Goal: Transaction & Acquisition: Purchase product/service

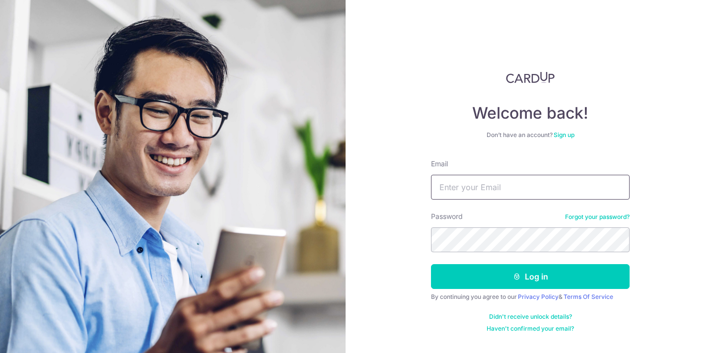
type input "[EMAIL_ADDRESS][DOMAIN_NAME]"
click at [530, 277] on button "Log in" at bounding box center [530, 276] width 199 height 25
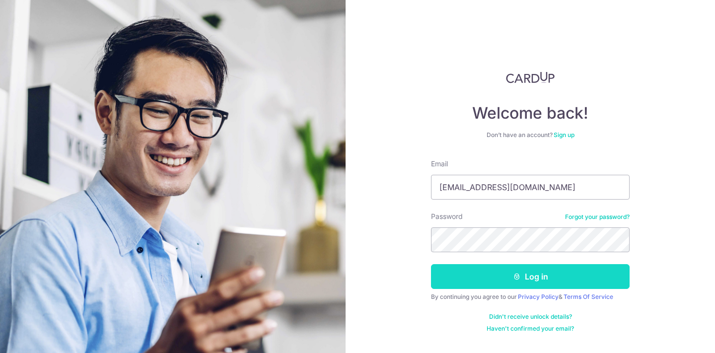
click at [533, 272] on button "Log in" at bounding box center [530, 276] width 199 height 25
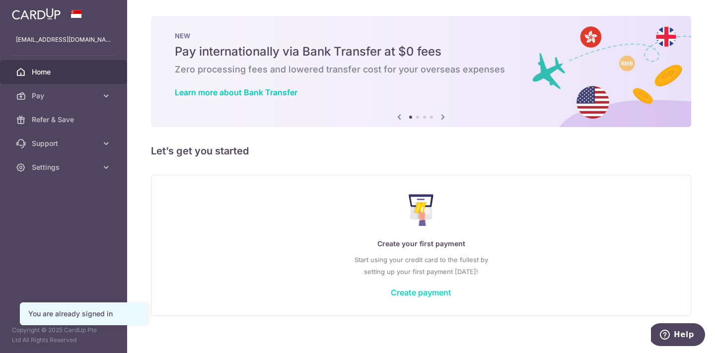
click at [411, 294] on link "Create payment" at bounding box center [421, 292] width 61 height 10
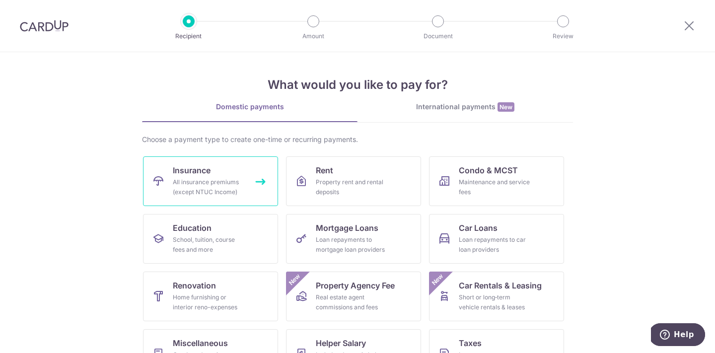
click at [242, 187] on div "All insurance premiums (except NTUC Income)" at bounding box center [208, 187] width 71 height 20
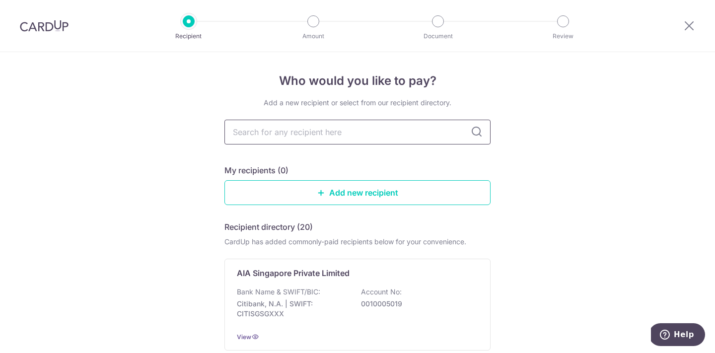
type input "I"
type input "AIA"
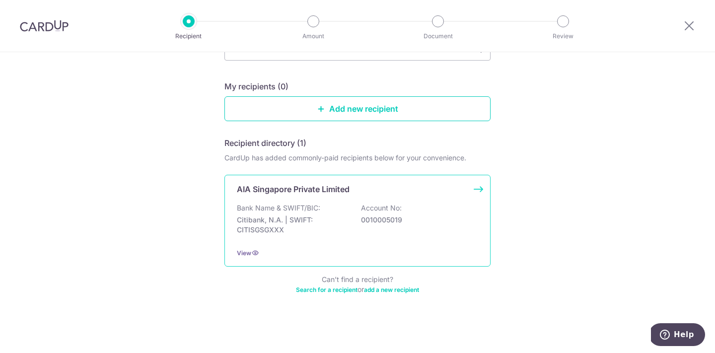
scroll to position [84, 0]
click at [406, 216] on p "0010005019" at bounding box center [416, 220] width 111 height 10
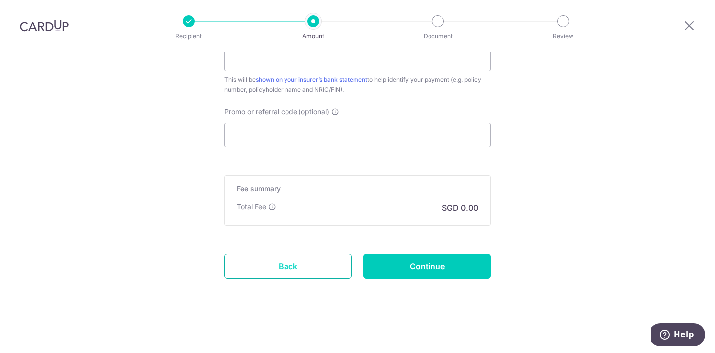
scroll to position [597, 0]
click at [318, 270] on link "Back" at bounding box center [287, 266] width 127 height 25
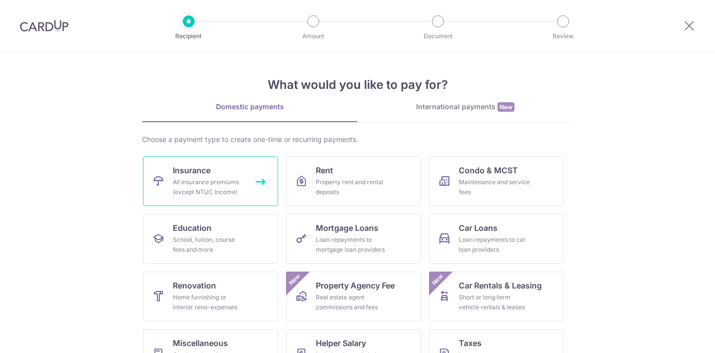
click at [218, 176] on link "Insurance All insurance premiums (except NTUC Income)" at bounding box center [210, 181] width 135 height 50
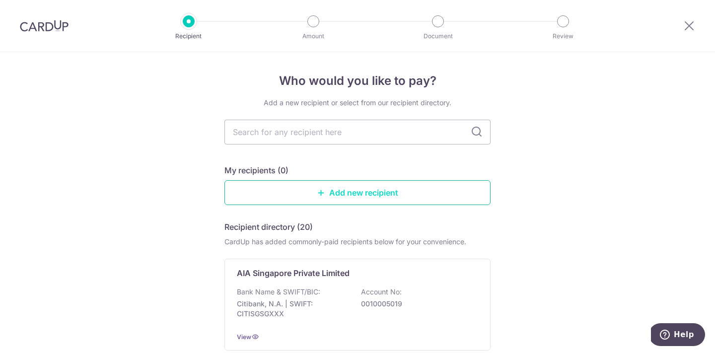
click at [325, 192] on link "Add new recipient" at bounding box center [357, 192] width 266 height 25
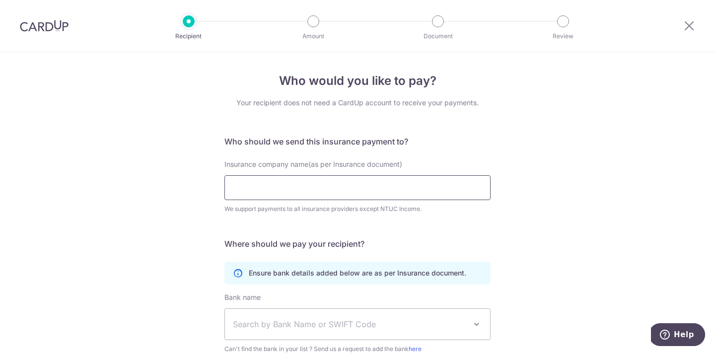
click at [323, 190] on input "Insurance company name(as per Insurance document)" at bounding box center [357, 187] width 266 height 25
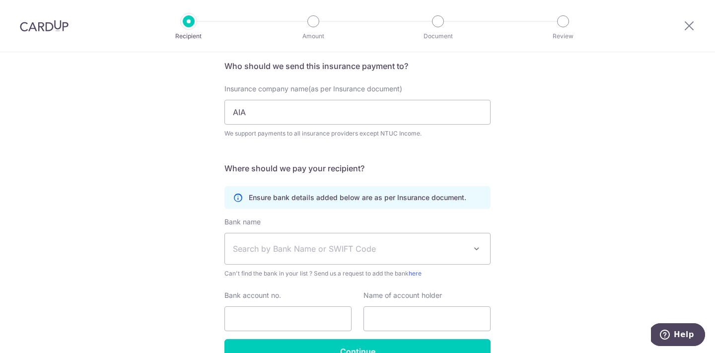
click at [394, 152] on form "Who should we send this insurance payment to? Insurance company name(as per Ins…" at bounding box center [357, 212] width 266 height 304
click at [361, 252] on span "Search by Bank Name or SWIFT Code" at bounding box center [349, 249] width 233 height 12
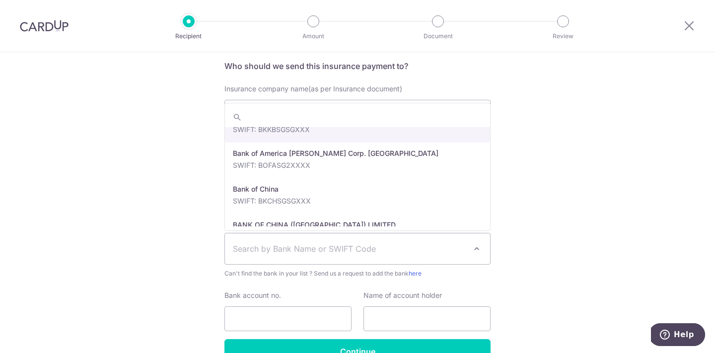
scroll to position [138, 0]
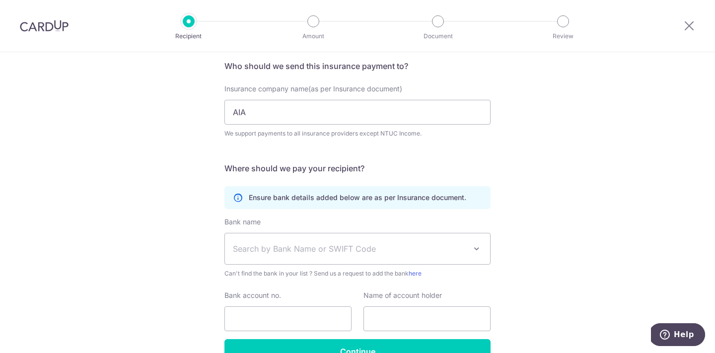
click at [561, 185] on div "Who would you like to pay? Your recipient does not need a CardUp account to rec…" at bounding box center [357, 194] width 715 height 434
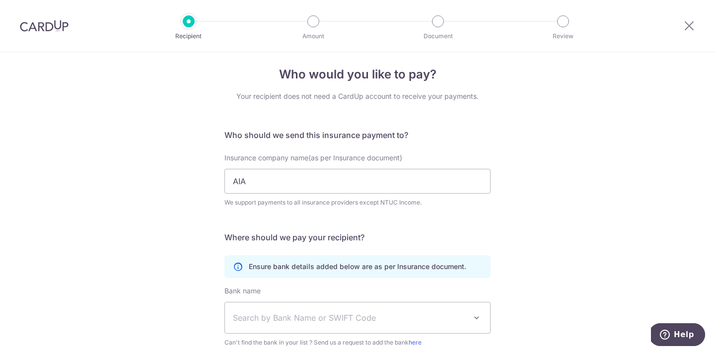
scroll to position [6, 0]
click at [321, 182] on input "AIA" at bounding box center [357, 181] width 266 height 25
type input "A"
type input "AIA"
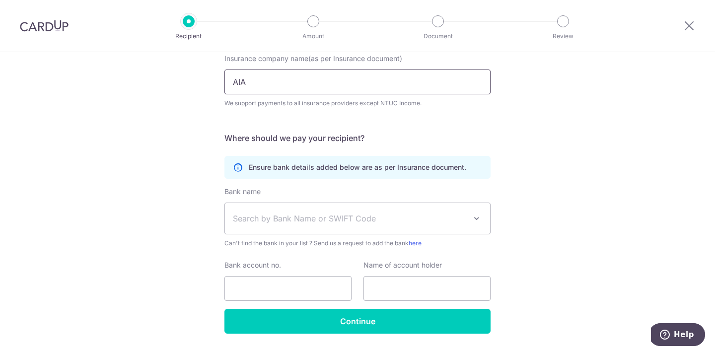
scroll to position [108, 0]
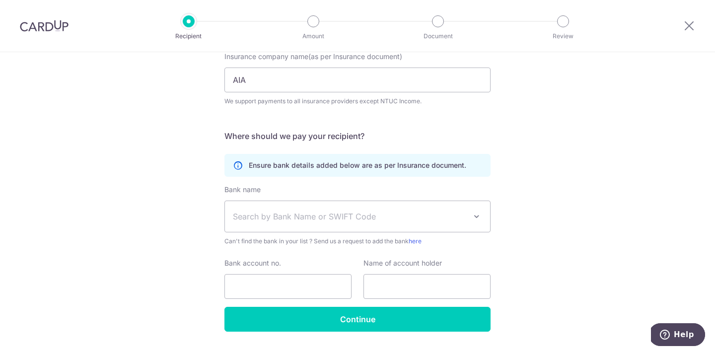
click at [384, 187] on div "Bank name Select Bank UBS AG ANEXT BANK PTE LTD Australia & New Zealand Banking…" at bounding box center [357, 216] width 266 height 62
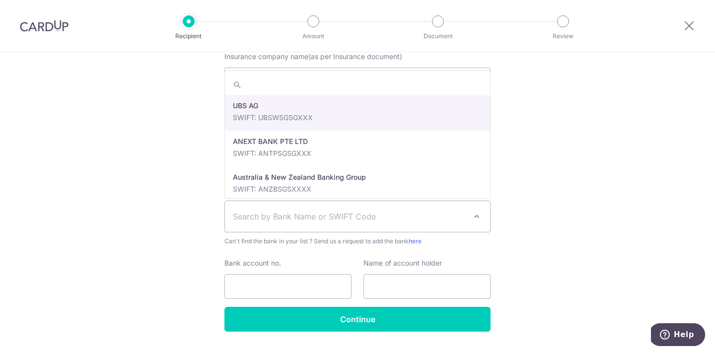
scroll to position [0, 0]
click at [391, 213] on span "Search by Bank Name or SWIFT Code" at bounding box center [349, 217] width 233 height 12
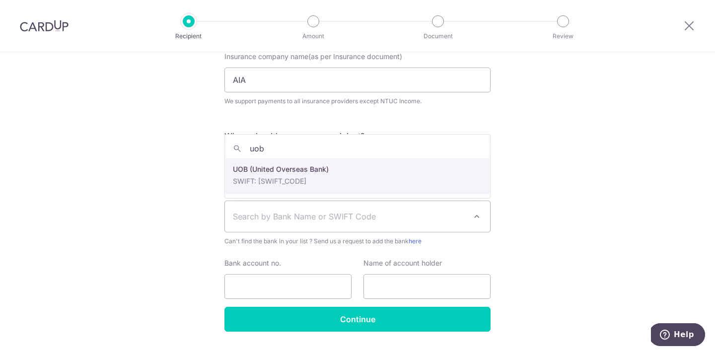
type input "uob"
select select "18"
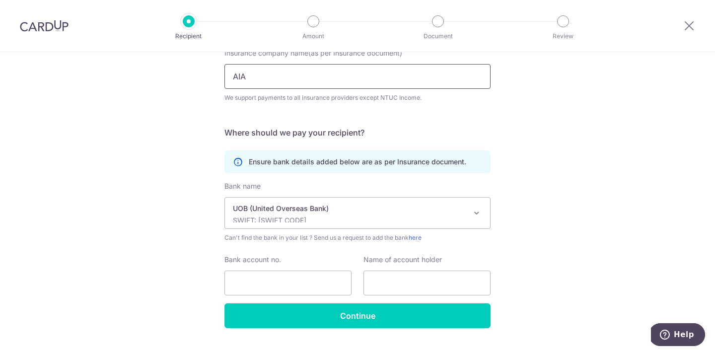
scroll to position [113, 0]
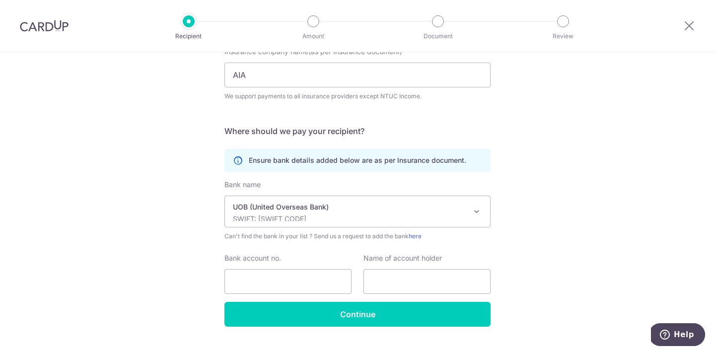
click at [236, 156] on icon at bounding box center [238, 160] width 10 height 10
click at [236, 161] on icon at bounding box center [238, 160] width 10 height 10
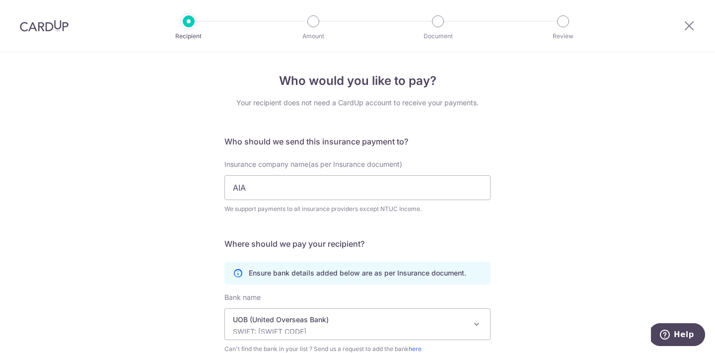
scroll to position [0, 0]
click at [700, 20] on div at bounding box center [689, 26] width 52 height 52
click at [689, 23] on icon at bounding box center [689, 25] width 12 height 12
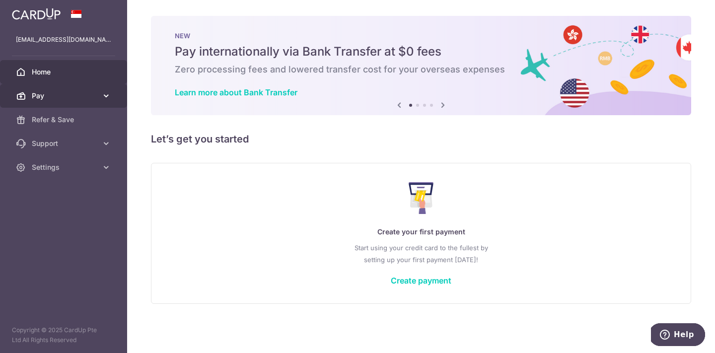
click at [67, 94] on span "Pay" at bounding box center [65, 96] width 66 height 10
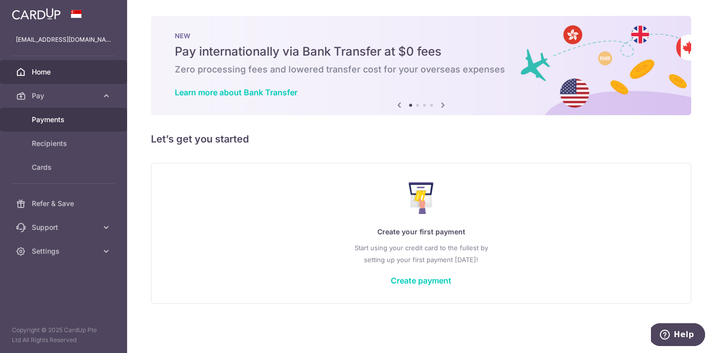
click at [69, 117] on span "Payments" at bounding box center [65, 120] width 66 height 10
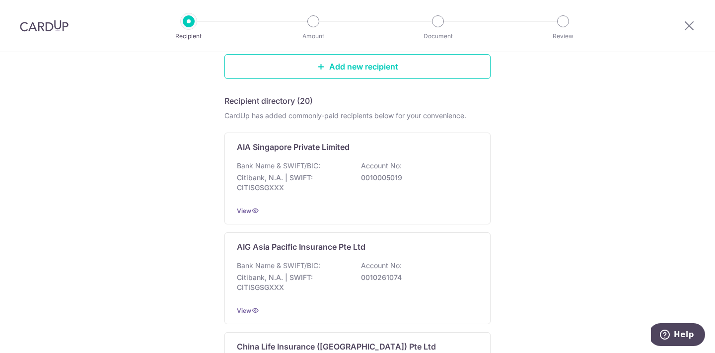
scroll to position [127, 0]
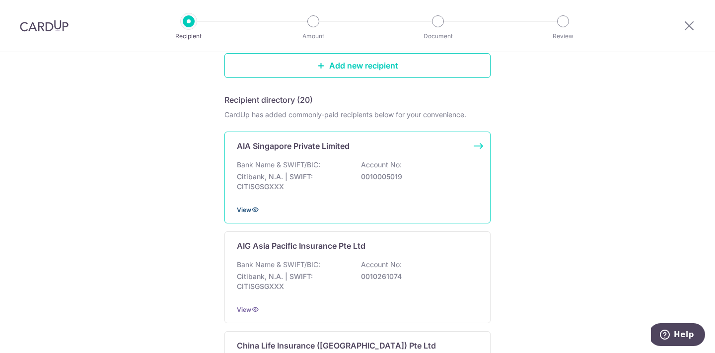
click at [243, 211] on span "View" at bounding box center [244, 209] width 14 height 7
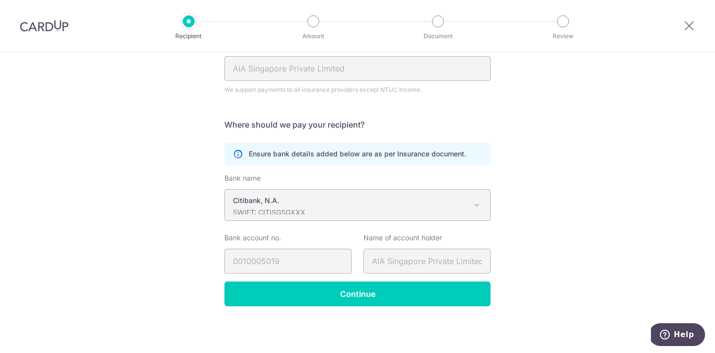
scroll to position [119, 0]
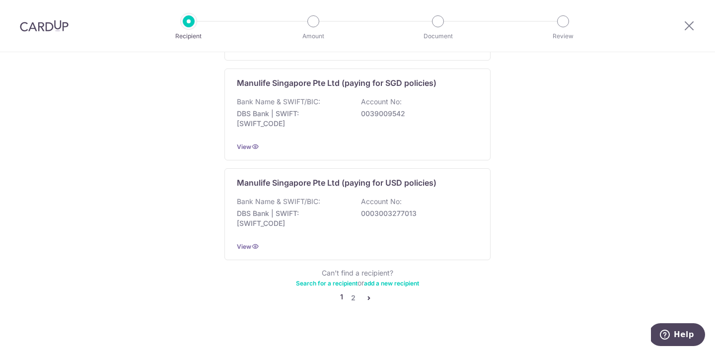
scroll to position [1003, 0]
click at [371, 294] on icon "pager" at bounding box center [369, 298] width 8 height 8
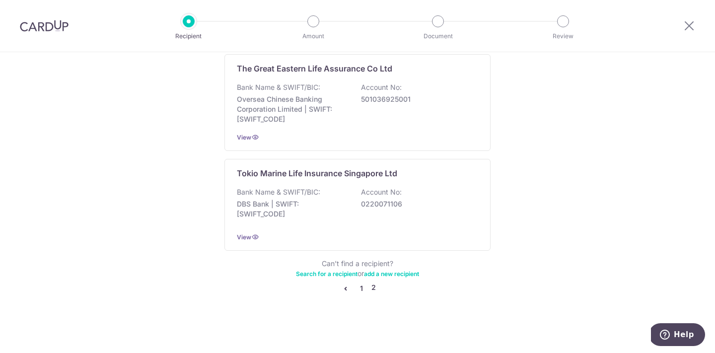
scroll to position [1008, 0]
click at [358, 289] on link "1" at bounding box center [361, 289] width 12 height 12
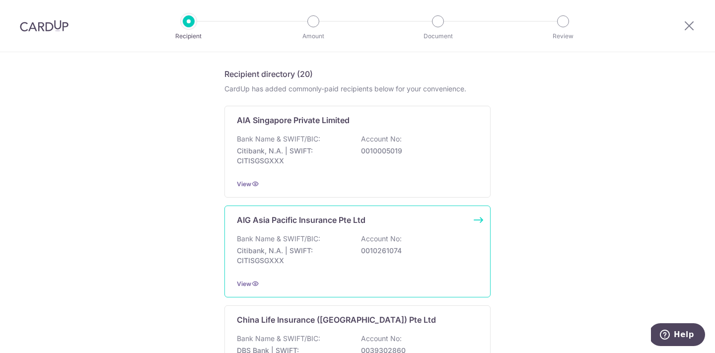
scroll to position [152, 0]
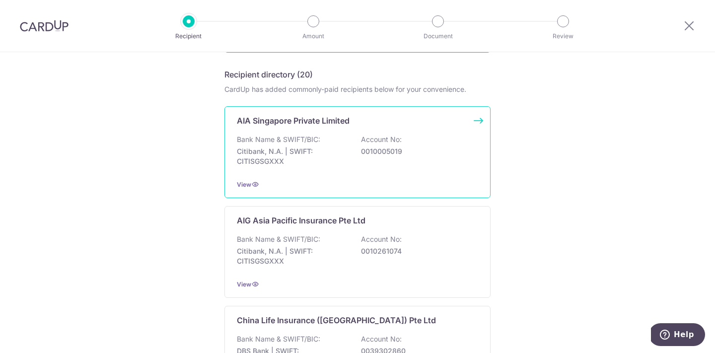
click at [318, 147] on p "Citibank, N.A. | SWIFT: CITISGSGXXX" at bounding box center [292, 156] width 111 height 20
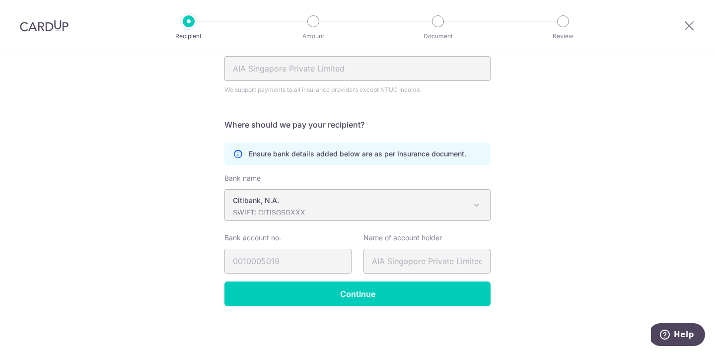
scroll to position [119, 0]
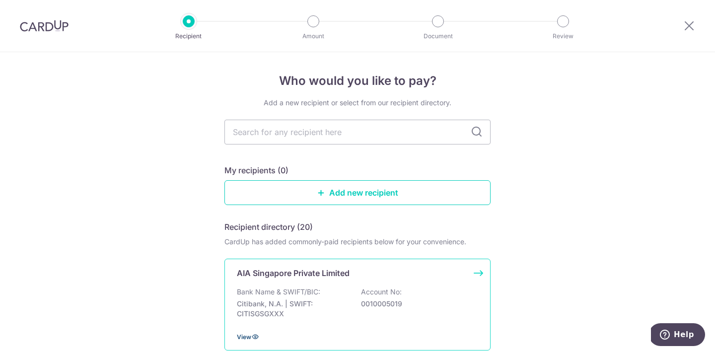
click at [246, 337] on span "View" at bounding box center [244, 336] width 14 height 7
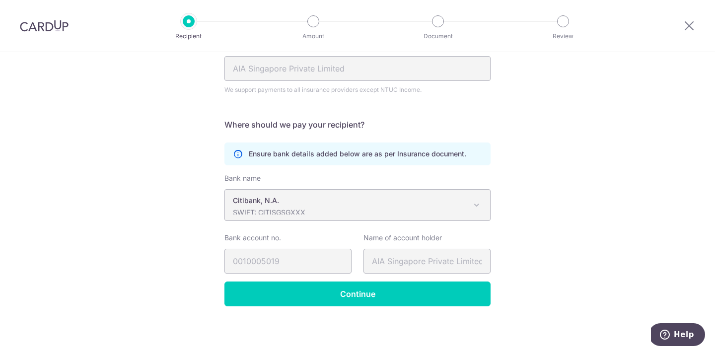
scroll to position [119, 0]
click at [299, 196] on p "Citibank, N.A." at bounding box center [349, 201] width 233 height 10
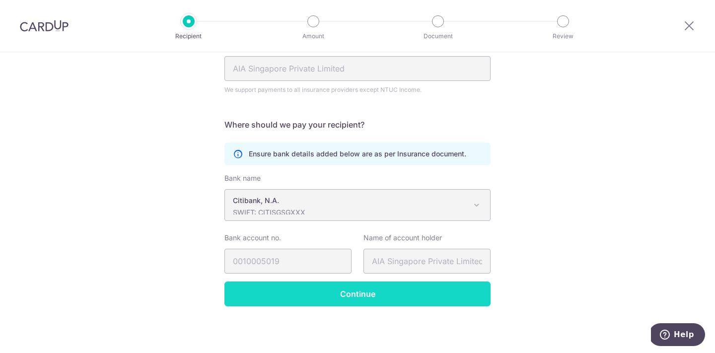
click at [300, 285] on input "Continue" at bounding box center [357, 294] width 266 height 25
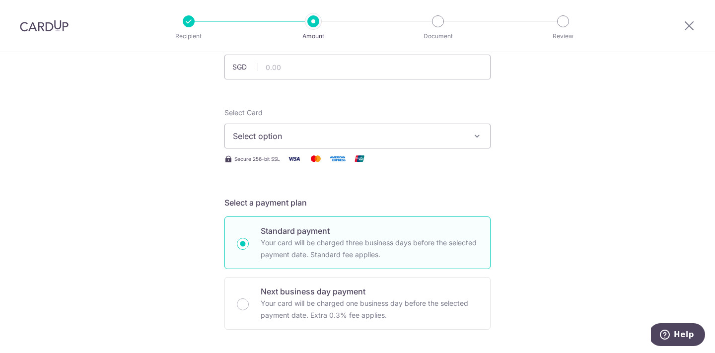
scroll to position [89, 0]
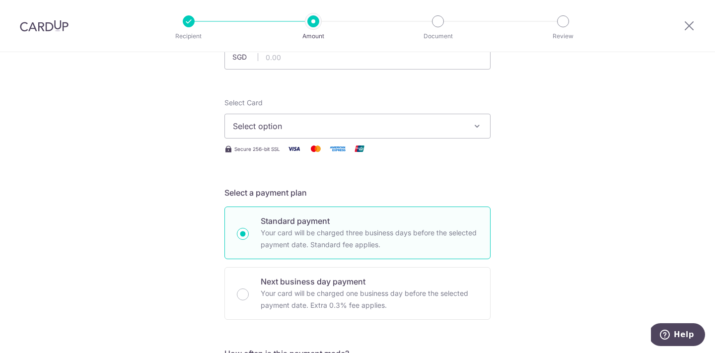
click at [312, 134] on button "Select option" at bounding box center [357, 126] width 266 height 25
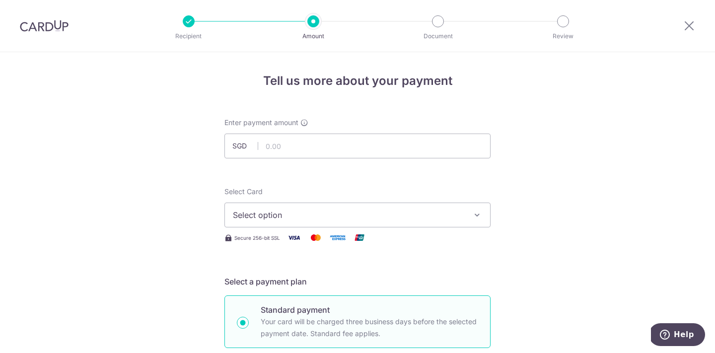
scroll to position [0, 0]
click at [389, 146] on input "text" at bounding box center [357, 146] width 266 height 25
type input "238.36"
click at [286, 209] on span "Select option" at bounding box center [348, 215] width 231 height 12
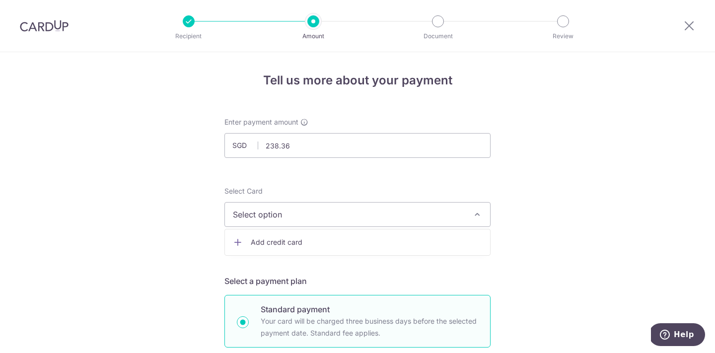
click at [280, 239] on span "Add credit card" at bounding box center [366, 242] width 231 height 10
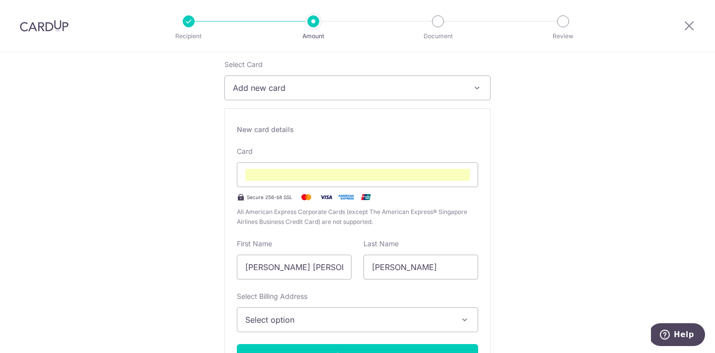
scroll to position [128, 0]
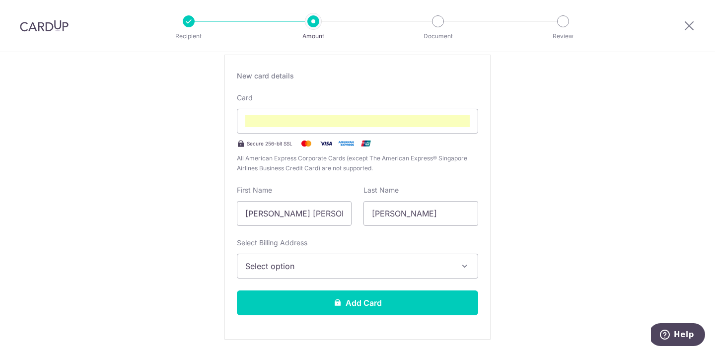
scroll to position [218, 0]
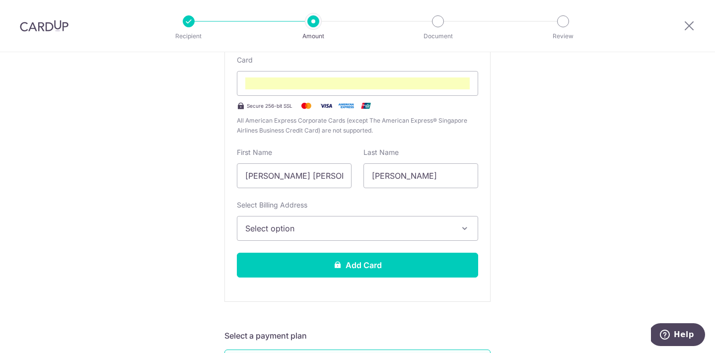
click at [294, 220] on button "Select option" at bounding box center [357, 228] width 241 height 25
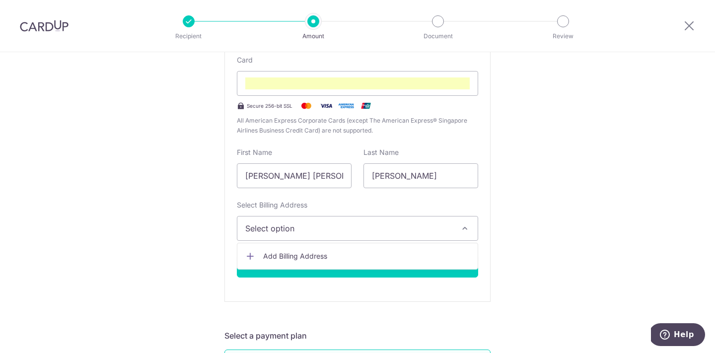
click at [285, 253] on span "Add Billing Address" at bounding box center [366, 256] width 207 height 10
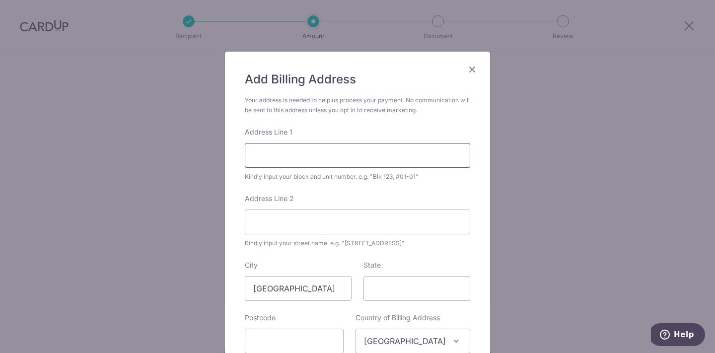
scroll to position [23, 0]
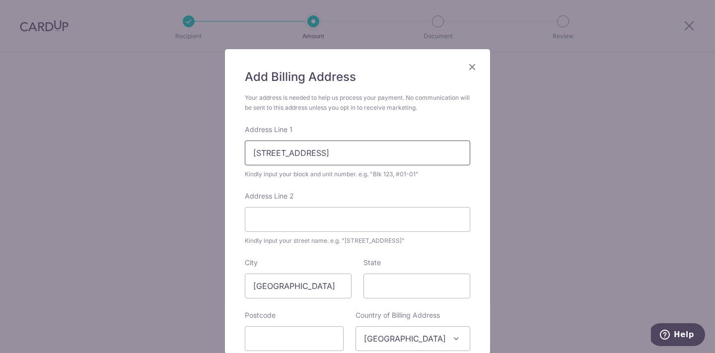
type input "191 Punggol Central, #05-299"
click at [404, 286] on input "State" at bounding box center [416, 286] width 107 height 25
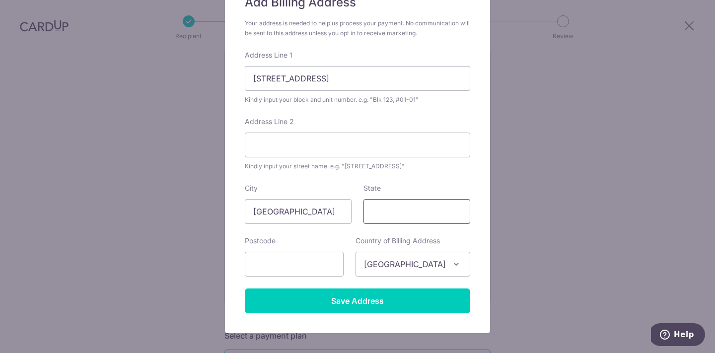
scroll to position [121, 0]
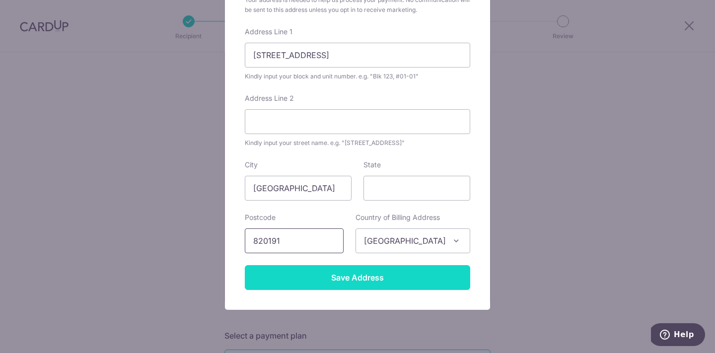
type input "820191"
click at [381, 280] on input "Save Address" at bounding box center [357, 277] width 225 height 25
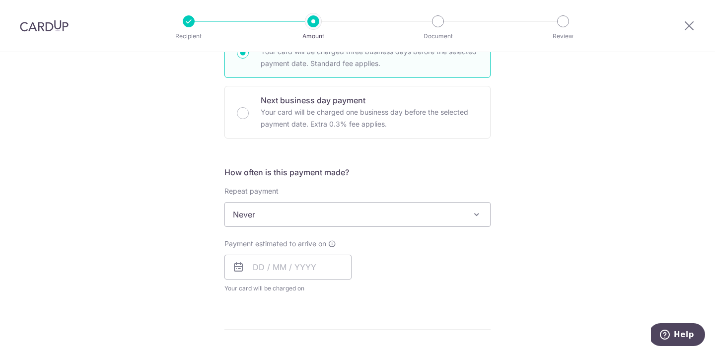
scroll to position [544, 0]
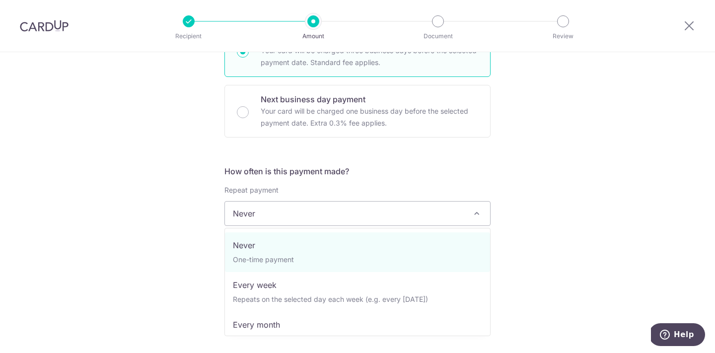
click at [328, 209] on span "Never" at bounding box center [357, 214] width 265 height 24
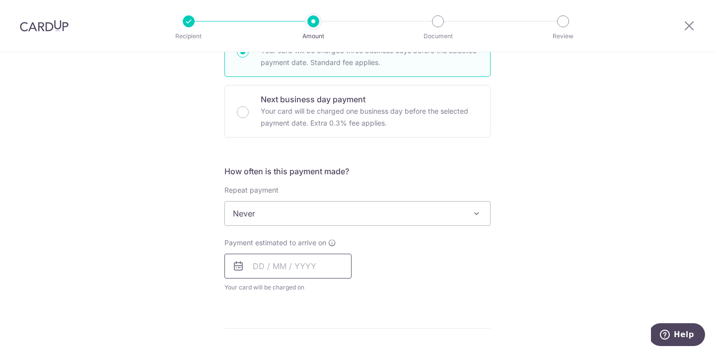
scroll to position [519, 0]
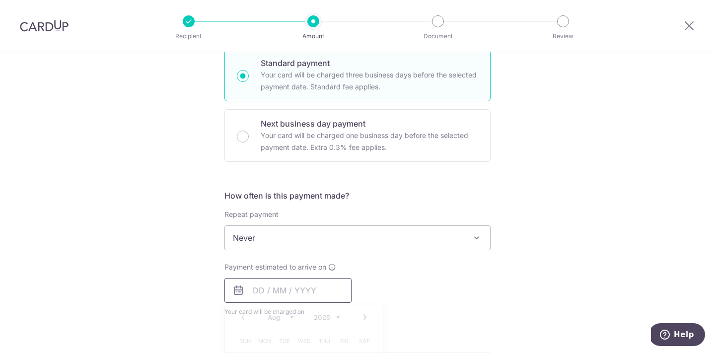
click at [258, 288] on input "text" at bounding box center [287, 290] width 127 height 25
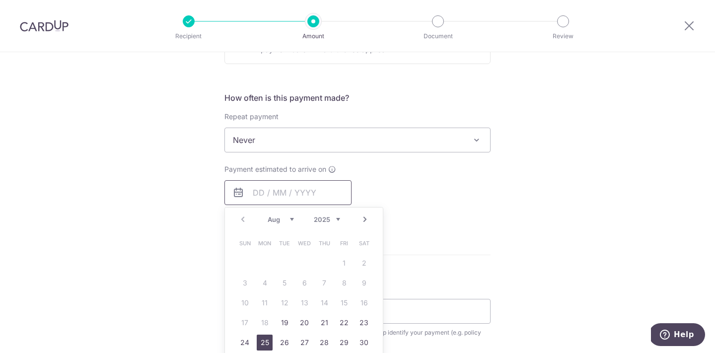
scroll to position [618, 0]
click at [282, 320] on link "19" at bounding box center [285, 322] width 16 height 16
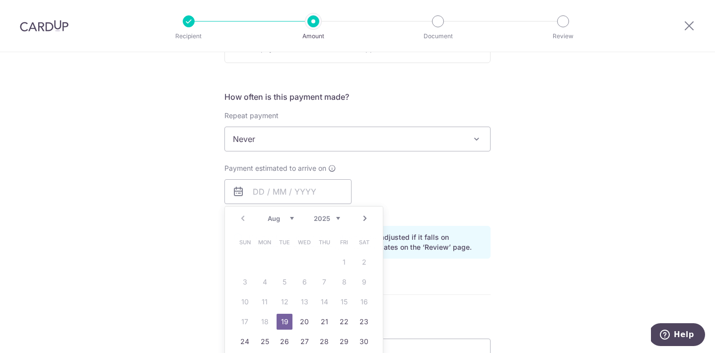
type input "19/08/2025"
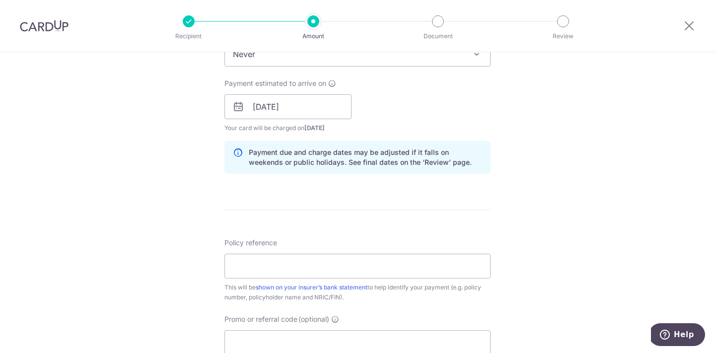
scroll to position [704, 0]
click at [240, 258] on input "Policy reference" at bounding box center [357, 265] width 266 height 25
type input "e"
type input "E235815015"
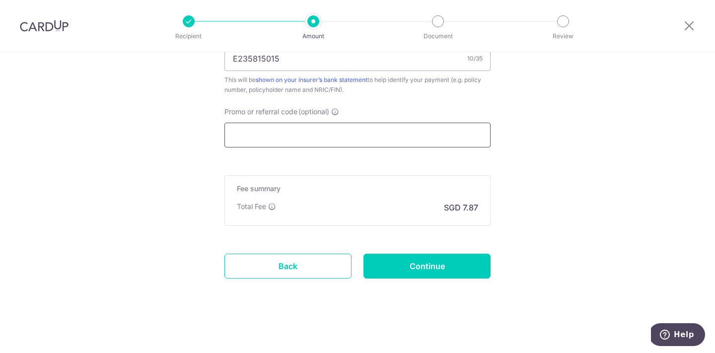
scroll to position [911, 0]
click at [439, 266] on input "Continue" at bounding box center [426, 266] width 127 height 25
type input "Create Schedule"
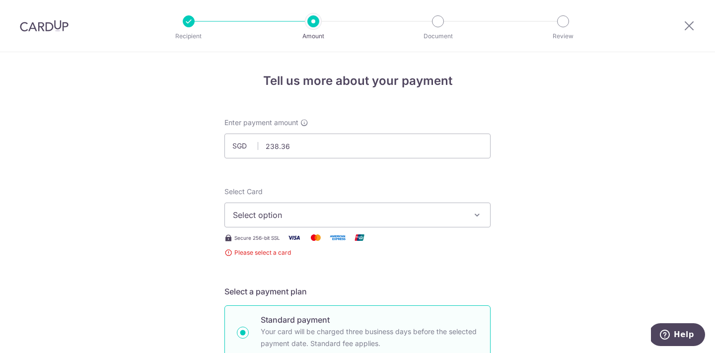
click at [346, 204] on button "Select option" at bounding box center [357, 215] width 266 height 25
click at [311, 243] on span "Add credit card" at bounding box center [366, 243] width 231 height 10
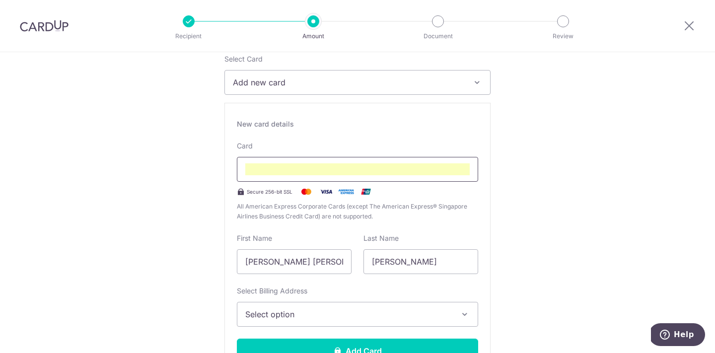
scroll to position [134, 0]
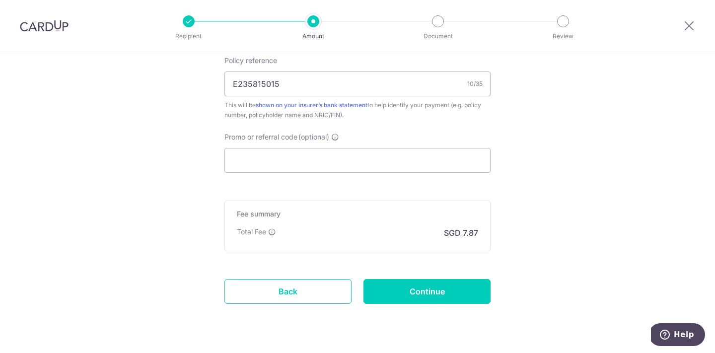
scroll to position [886, 0]
click at [438, 284] on input "Continue" at bounding box center [426, 290] width 127 height 25
type input "Create Schedule"
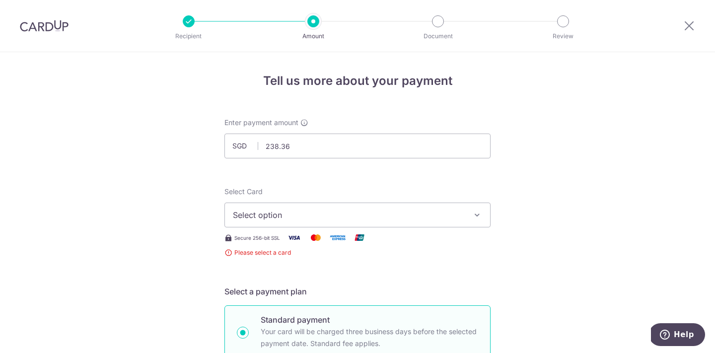
click at [394, 223] on button "Select option" at bounding box center [357, 215] width 266 height 25
click at [327, 241] on span "Add credit card" at bounding box center [366, 243] width 231 height 10
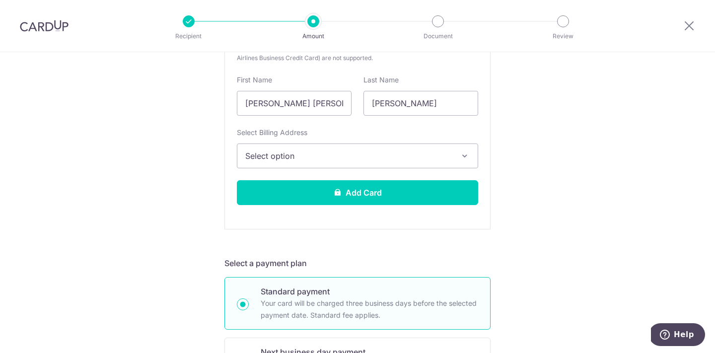
scroll to position [301, 0]
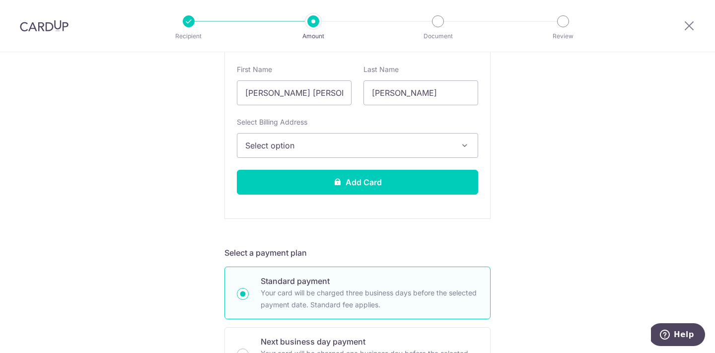
click at [377, 158] on div "New card details Your card’s security code is incomplete. Card Secure 256-bit S…" at bounding box center [357, 76] width 266 height 285
click at [363, 146] on span "Select option" at bounding box center [348, 146] width 207 height 12
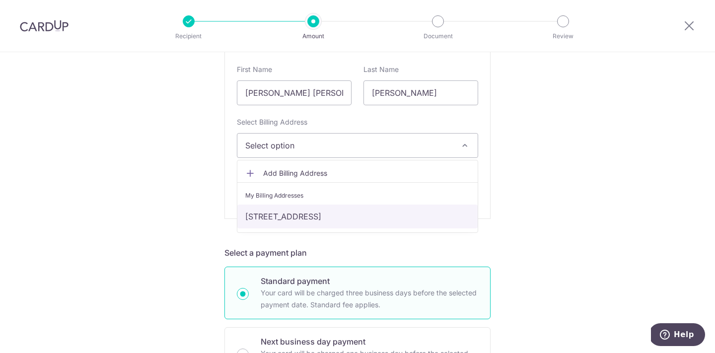
click at [320, 209] on link "191 Punggol Central, #05-299, Singapore, Singapore-820191" at bounding box center [357, 217] width 240 height 24
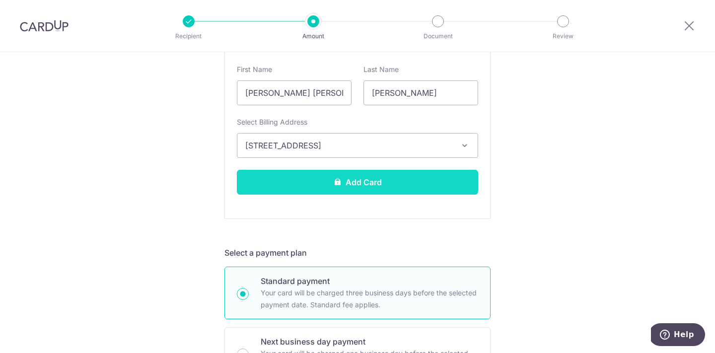
click at [413, 182] on button "Add Card" at bounding box center [357, 182] width 241 height 25
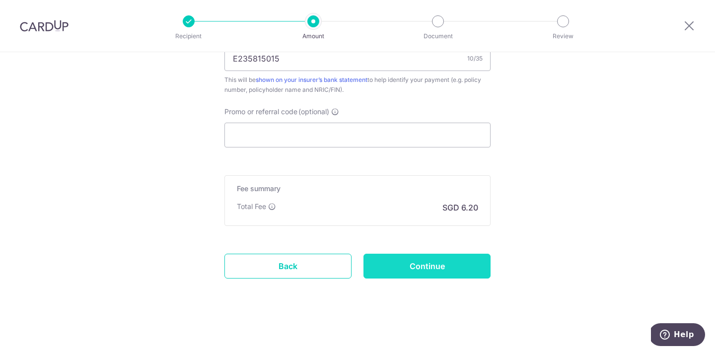
scroll to position [638, 0]
click at [419, 261] on input "Continue" at bounding box center [426, 266] width 127 height 25
type input "Create Schedule"
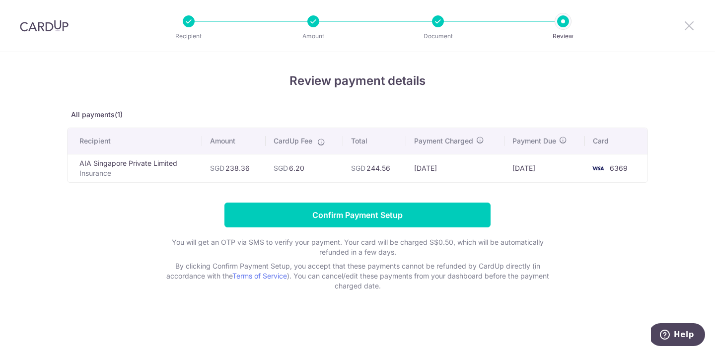
click at [690, 23] on icon at bounding box center [689, 25] width 12 height 12
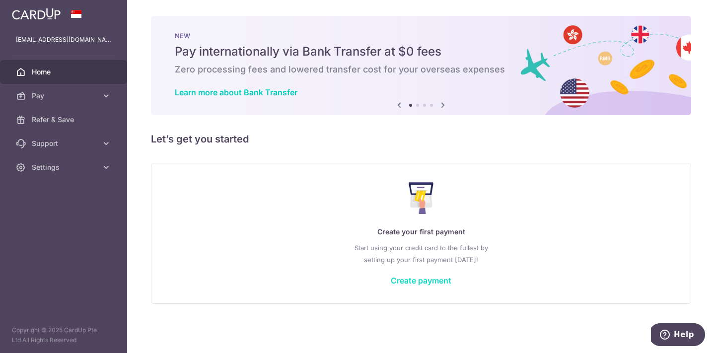
click at [431, 284] on link "Create payment" at bounding box center [421, 281] width 61 height 10
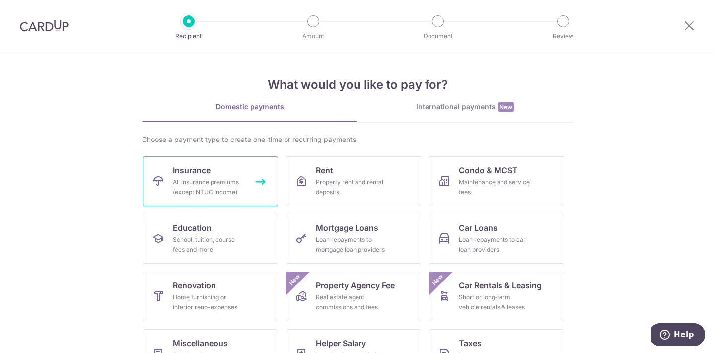
click at [228, 182] on div "All insurance premiums (except NTUC Income)" at bounding box center [208, 187] width 71 height 20
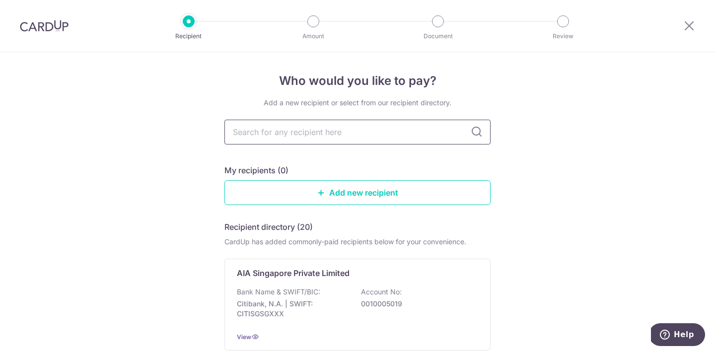
click at [295, 137] on input "text" at bounding box center [357, 132] width 266 height 25
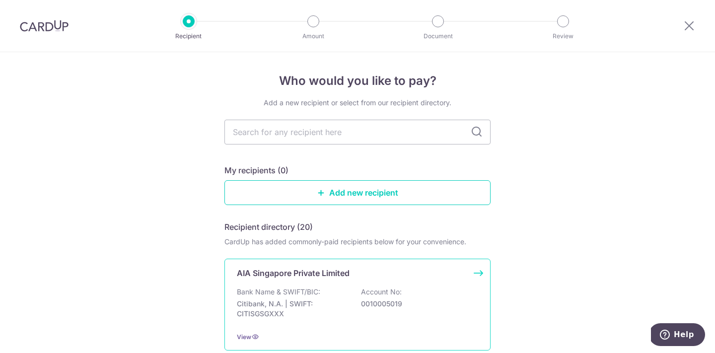
click at [303, 284] on div "AIA Singapore Private Limited Bank Name & SWIFT/BIC: Citibank, N.A. | SWIFT: CI…" at bounding box center [357, 305] width 266 height 92
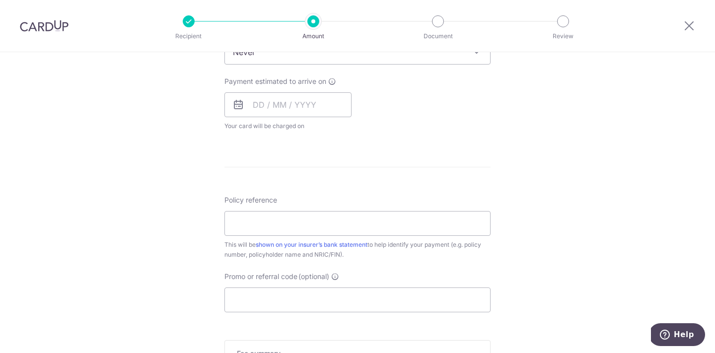
scroll to position [482, 0]
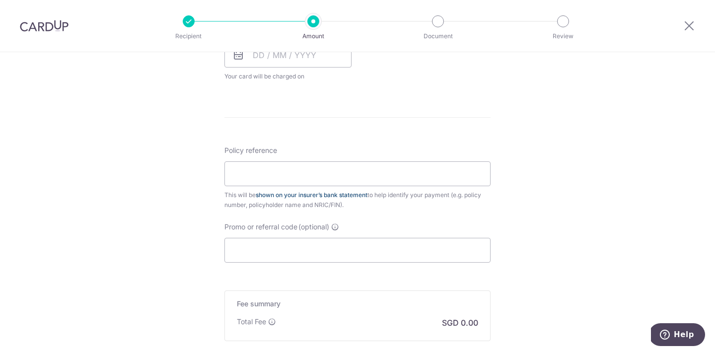
click at [278, 197] on link "shown on your insurer’s bank statement" at bounding box center [312, 194] width 112 height 7
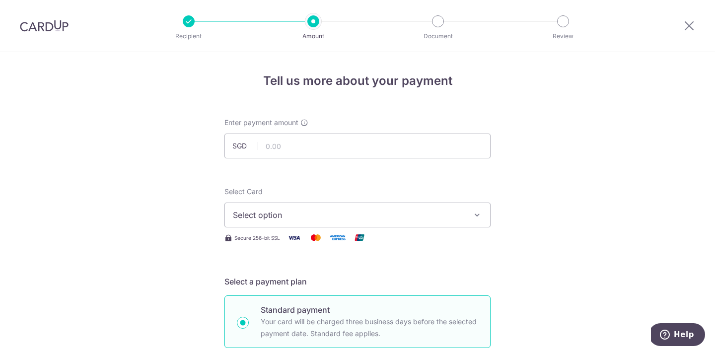
scroll to position [0, 0]
